Goal: Transaction & Acquisition: Subscribe to service/newsletter

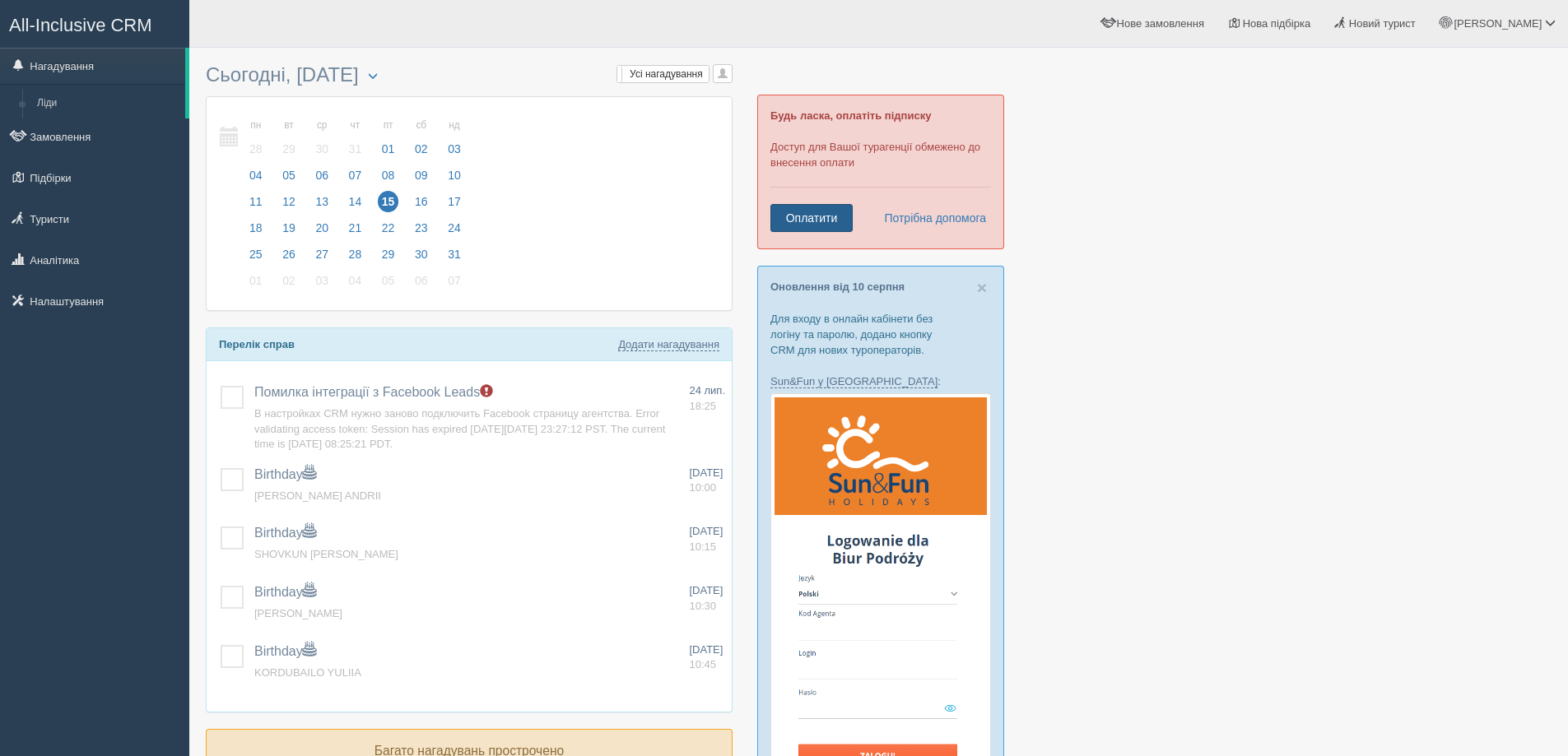
click at [819, 229] on link "Оплатити" at bounding box center [811, 218] width 82 height 28
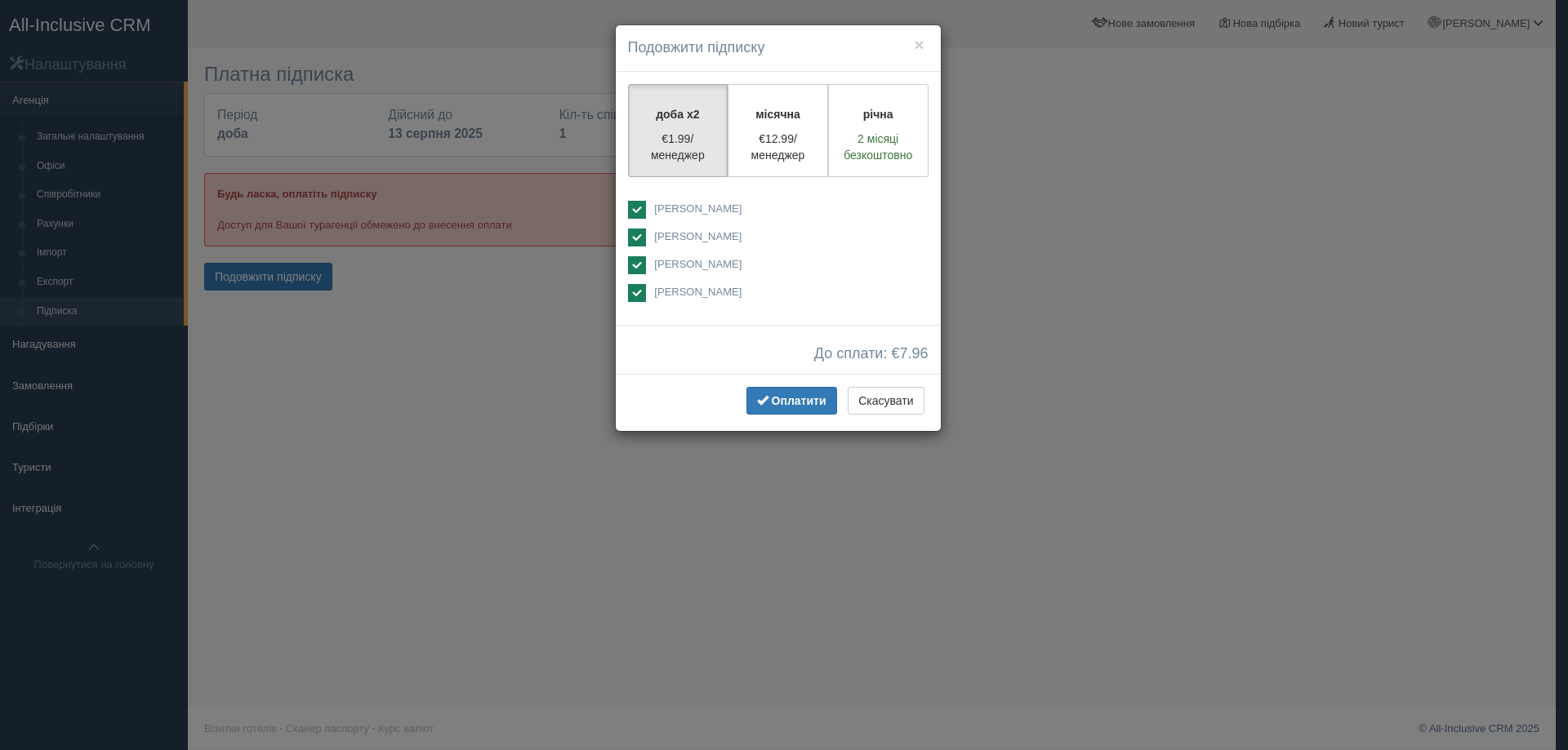
drag, startPoint x: 656, startPoint y: 244, endPoint x: 679, endPoint y: 268, distance: 33.2
click at [656, 244] on span "[PERSON_NAME]" at bounding box center [774, 236] width 240 height 15
checkbox input "false"
click at [679, 269] on span "[PERSON_NAME]" at bounding box center [697, 264] width 87 height 13
checkbox input "false"
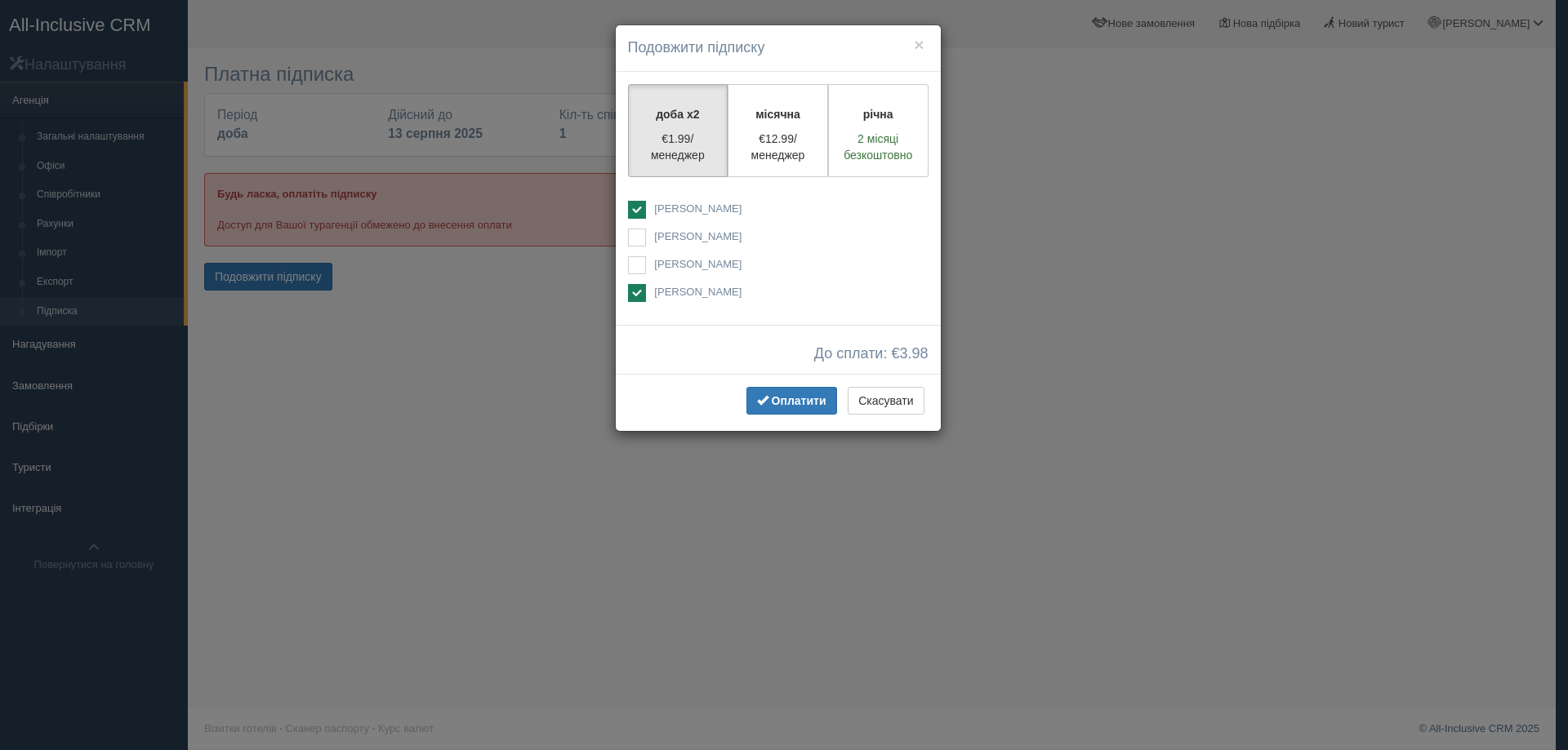
click at [678, 296] on span "[PERSON_NAME]" at bounding box center [697, 292] width 87 height 13
checkbox input "false"
click at [795, 401] on span "Оплатити" at bounding box center [798, 401] width 55 height 13
